Goal: Task Accomplishment & Management: Use online tool/utility

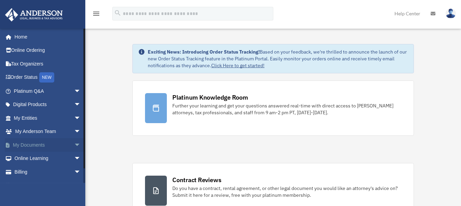
click at [75, 144] on span "arrow_drop_down" at bounding box center [81, 145] width 14 height 14
click at [43, 160] on link "Box" at bounding box center [51, 159] width 82 height 14
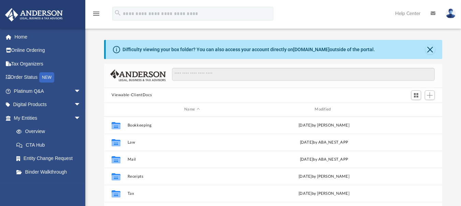
scroll to position [149, 332]
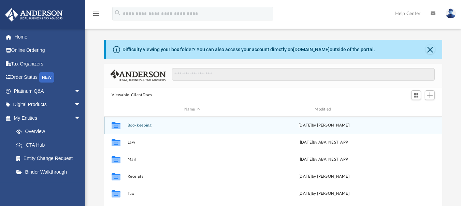
click at [142, 123] on button "Bookkeeping" at bounding box center [192, 125] width 129 height 4
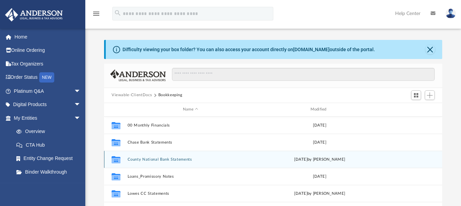
click at [154, 157] on button "County National Bank Statements" at bounding box center [191, 159] width 126 height 4
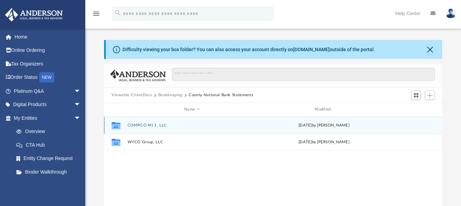
click at [152, 125] on button "COMPCO MI 1, LLC" at bounding box center [192, 125] width 129 height 4
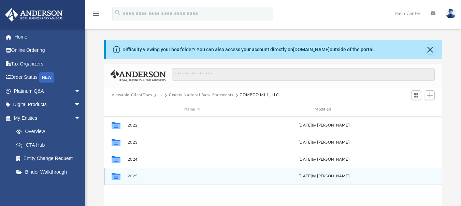
click at [135, 174] on button "2025" at bounding box center [192, 176] width 129 height 4
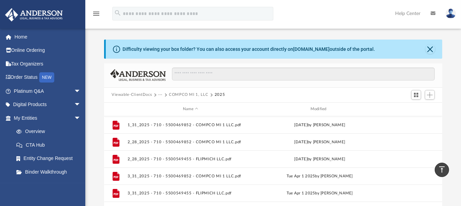
scroll to position [0, 0]
click at [426, 94] on button "Add" at bounding box center [430, 95] width 10 height 10
click at [420, 110] on li "Upload" at bounding box center [420, 108] width 22 height 7
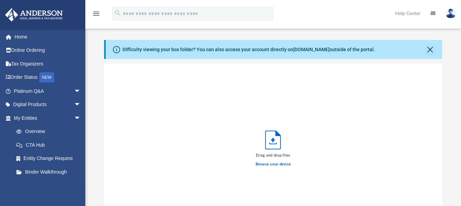
scroll to position [167, 332]
click at [268, 165] on label "Browse your device" at bounding box center [273, 164] width 35 height 6
click at [0, 0] on input "Browse your device" at bounding box center [0, 0] width 0 height 0
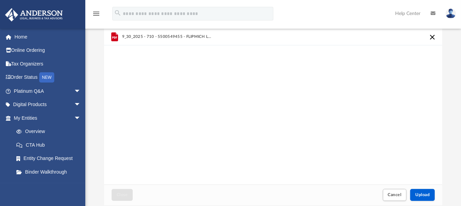
scroll to position [114, 0]
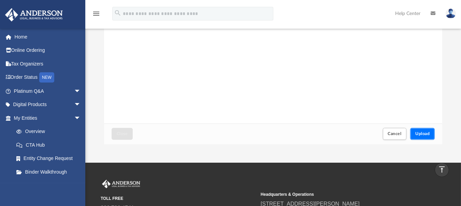
click at [426, 137] on button "Upload" at bounding box center [422, 134] width 25 height 12
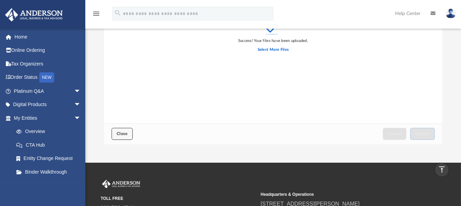
click at [125, 132] on span "Close" at bounding box center [122, 134] width 11 height 4
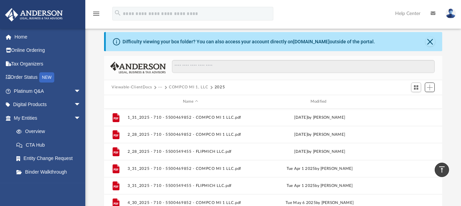
scroll to position [0, 0]
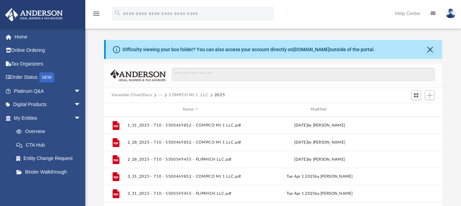
click at [177, 96] on button "COMPCO MI 1, LLC" at bounding box center [188, 95] width 39 height 6
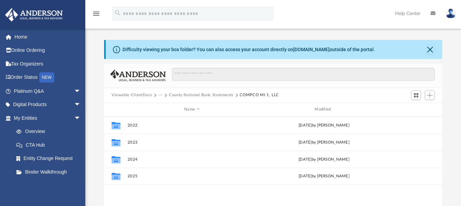
click at [177, 96] on button "County National Bank Statements" at bounding box center [201, 95] width 64 height 6
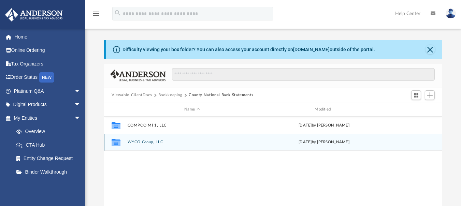
click at [146, 140] on button "WYCO Group, LLC" at bounding box center [192, 142] width 129 height 4
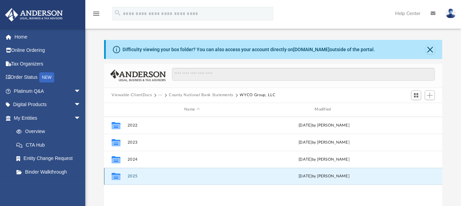
click at [134, 176] on button "2025" at bounding box center [192, 176] width 129 height 4
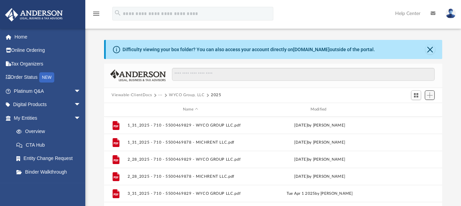
click at [427, 97] on span "Add" at bounding box center [430, 95] width 6 height 6
click at [417, 108] on li "Upload" at bounding box center [420, 108] width 22 height 7
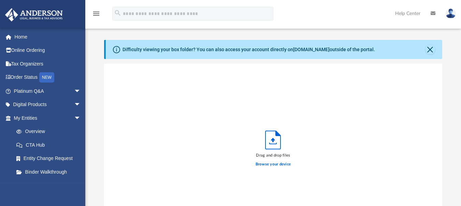
scroll to position [167, 332]
click at [271, 165] on label "Browse your device" at bounding box center [273, 164] width 35 height 6
click at [0, 0] on input "Browse your device" at bounding box center [0, 0] width 0 height 0
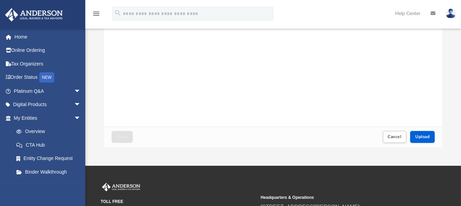
scroll to position [114, 0]
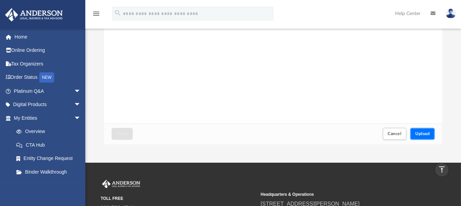
click at [421, 135] on span "Upload" at bounding box center [422, 134] width 14 height 4
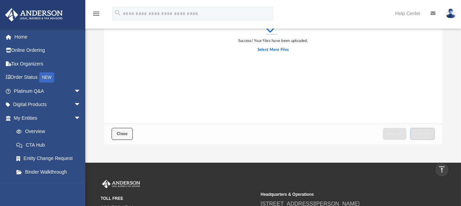
click at [125, 131] on button "Close" at bounding box center [122, 134] width 21 height 12
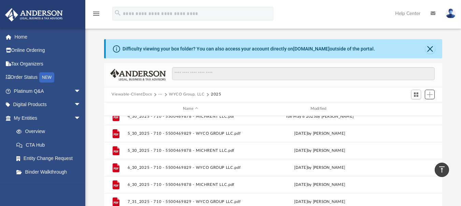
scroll to position [0, 0]
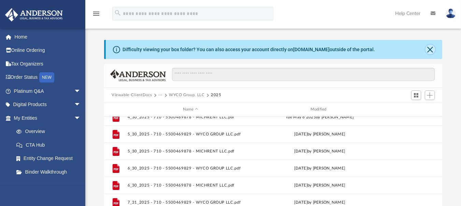
click at [433, 52] on button "Close" at bounding box center [430, 50] width 10 height 10
